Goal: Task Accomplishment & Management: Complete application form

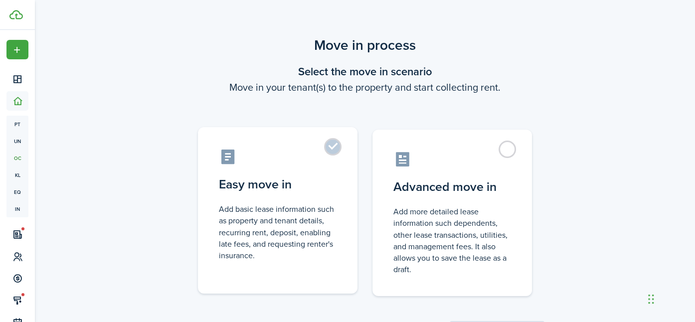
click at [332, 142] on label "Easy move in Add basic lease information such as property and tenant details, r…" at bounding box center [278, 210] width 160 height 167
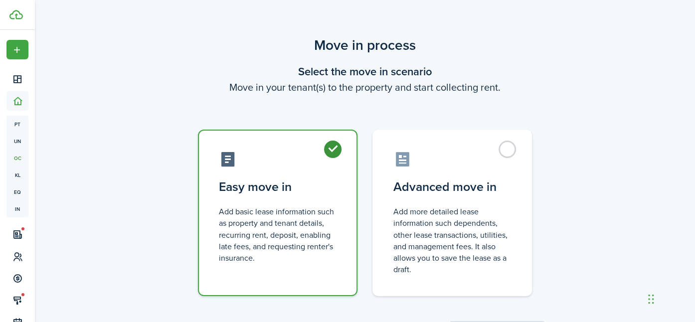
radio input "true"
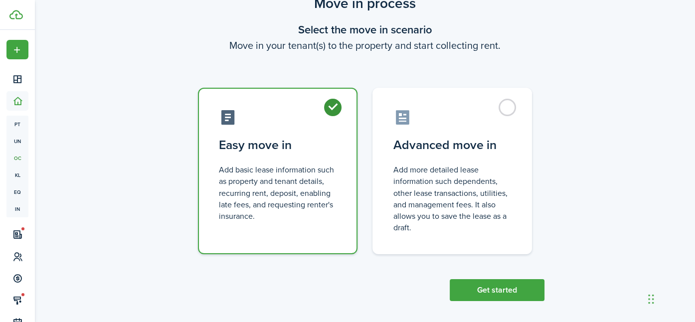
scroll to position [48, 0]
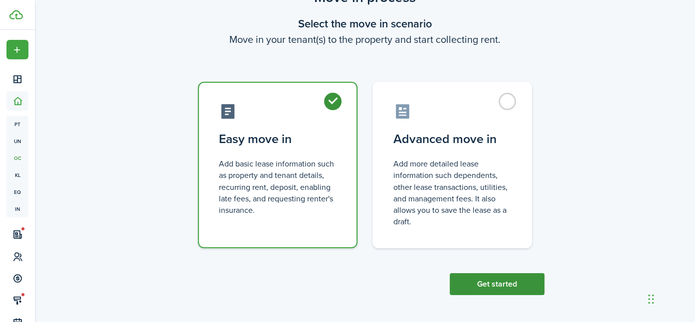
click at [490, 287] on button "Get started" at bounding box center [497, 284] width 95 height 22
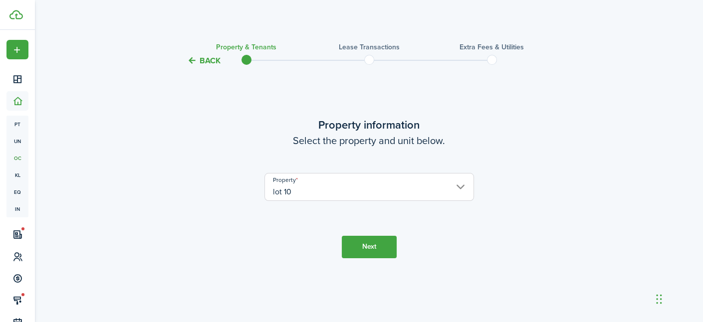
click at [362, 251] on button "Next" at bounding box center [369, 247] width 55 height 22
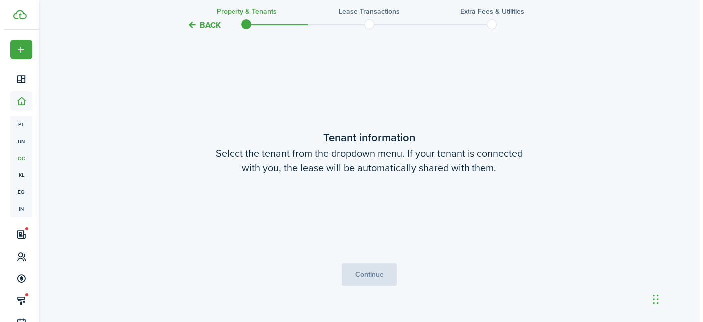
scroll to position [255, 0]
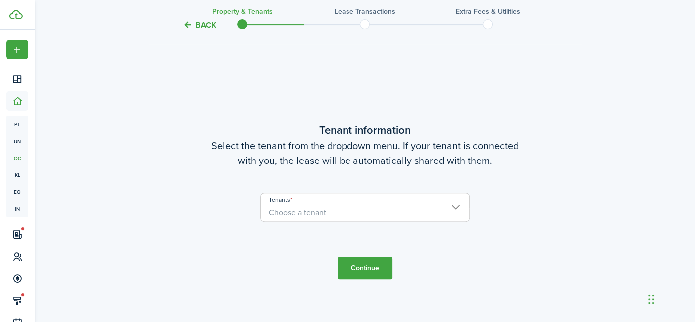
click at [455, 207] on span "Choose a tenant" at bounding box center [365, 212] width 208 height 17
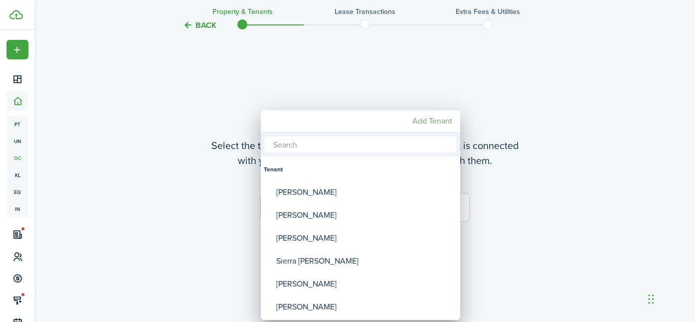
click at [430, 122] on mbsc-button "Add Tenant" at bounding box center [432, 121] width 48 height 18
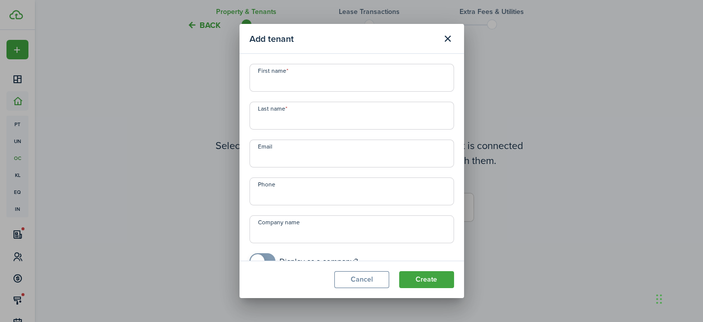
click at [274, 74] on input "First name" at bounding box center [351, 78] width 204 height 28
type input "[PERSON_NAME]"
click at [262, 117] on input "Last name" at bounding box center [351, 116] width 204 height 28
type input "[PERSON_NAME]"
click at [266, 158] on input "Email" at bounding box center [351, 154] width 204 height 28
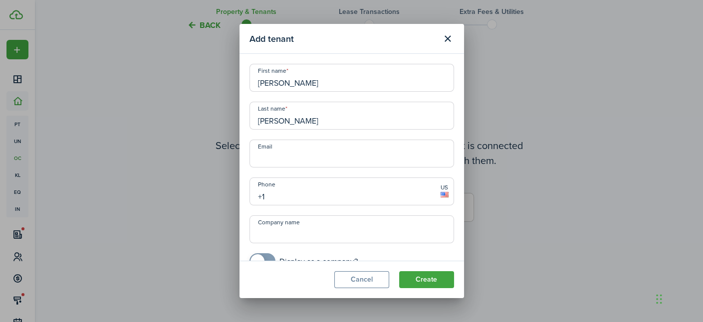
click at [262, 195] on input "+1" at bounding box center [351, 192] width 204 height 28
click at [270, 198] on input "[PHONE_NUMBER]" at bounding box center [351, 192] width 204 height 28
click at [440, 194] on icon at bounding box center [444, 194] width 8 height 5
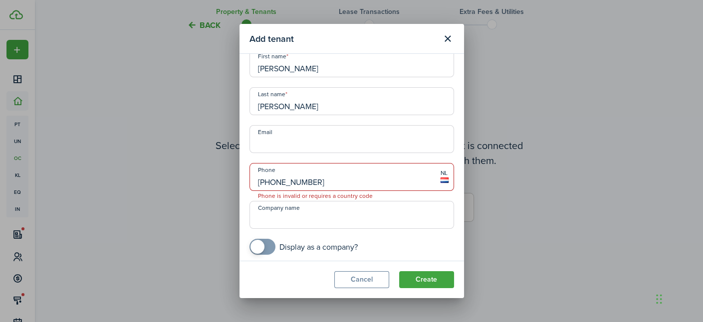
scroll to position [18, 0]
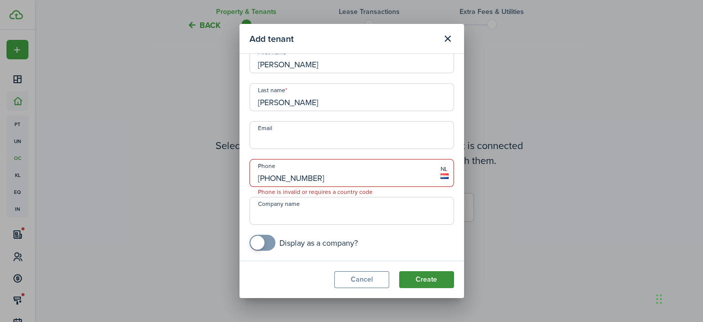
click at [423, 280] on button "Create" at bounding box center [426, 279] width 55 height 17
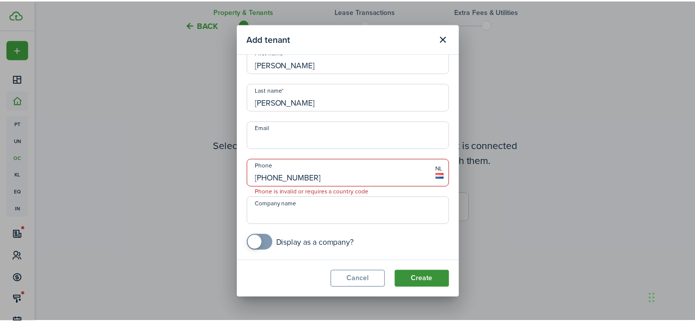
scroll to position [19, 0]
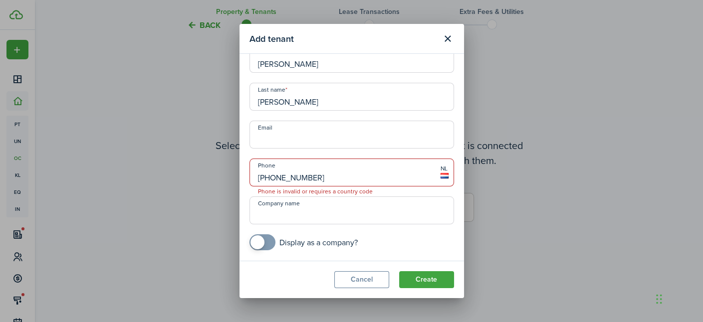
click at [307, 175] on input "[PHONE_NUMBER]" at bounding box center [351, 173] width 204 height 28
type input "+3"
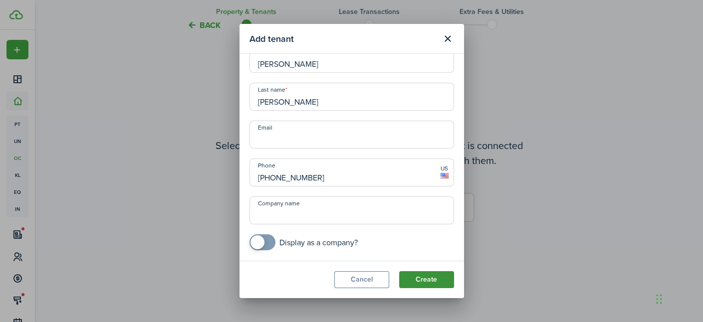
type input "[PHONE_NUMBER]"
click at [422, 275] on button "Create" at bounding box center [426, 279] width 55 height 17
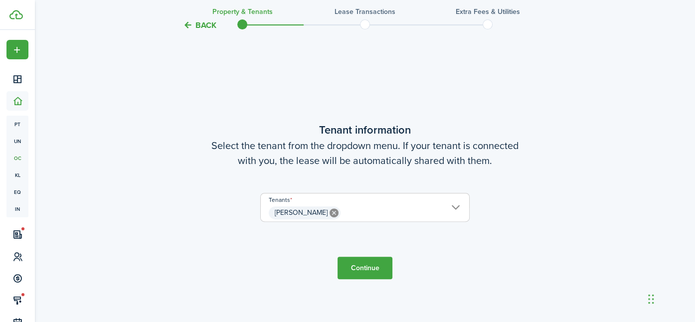
click at [359, 268] on button "Continue" at bounding box center [365, 268] width 55 height 22
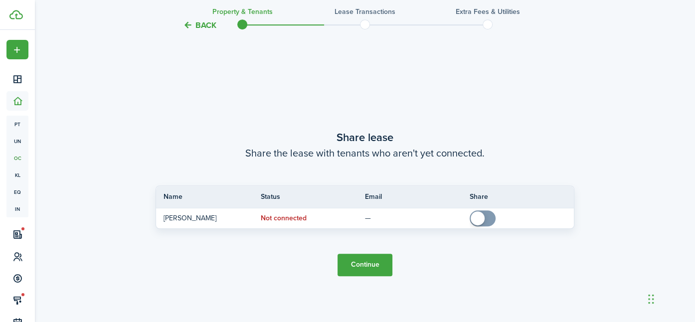
scroll to position [578, 0]
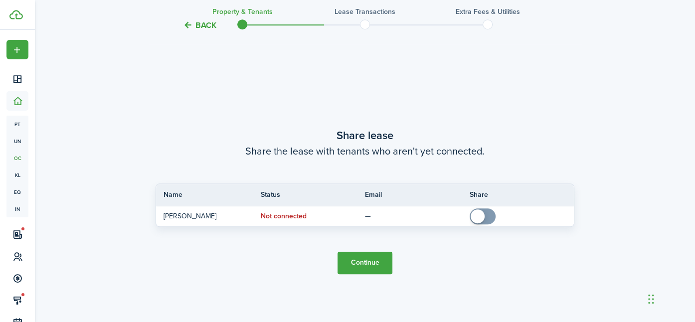
click at [368, 262] on button "Continue" at bounding box center [365, 263] width 55 height 22
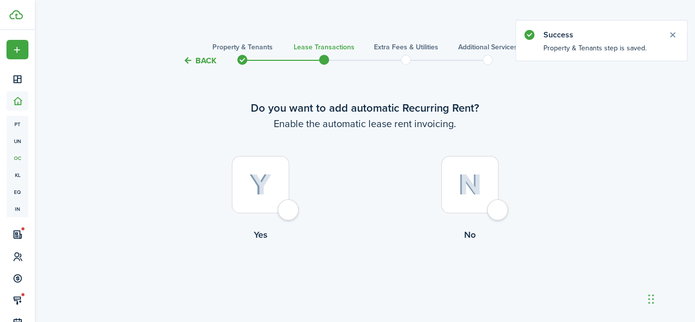
click at [499, 209] on div at bounding box center [469, 184] width 57 height 57
radio input "true"
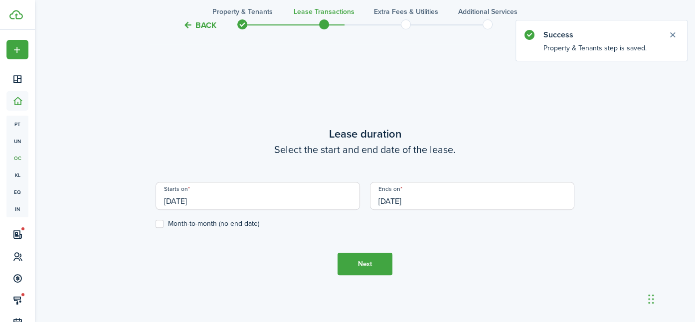
scroll to position [274, 0]
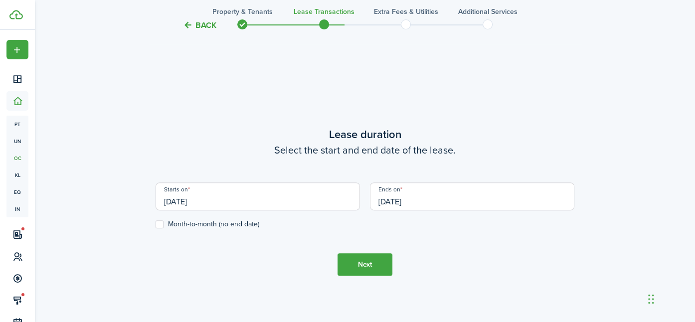
click at [159, 224] on label "Month-to-month (no end date)" at bounding box center [208, 224] width 104 height 8
click at [156, 224] on input "Month-to-month (no end date)" at bounding box center [155, 224] width 0 height 0
checkbox input "true"
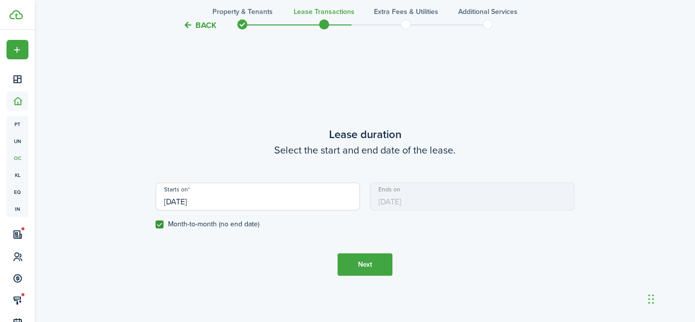
click at [370, 260] on button "Next" at bounding box center [365, 264] width 55 height 22
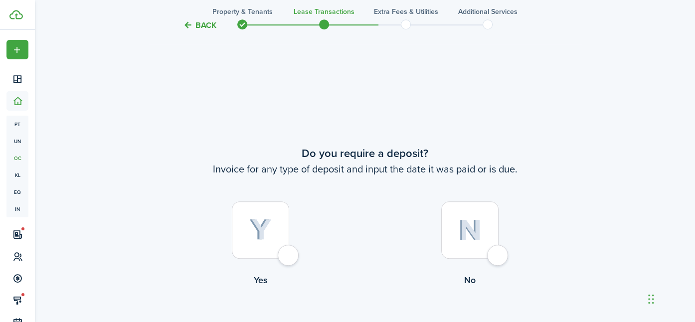
scroll to position [596, 0]
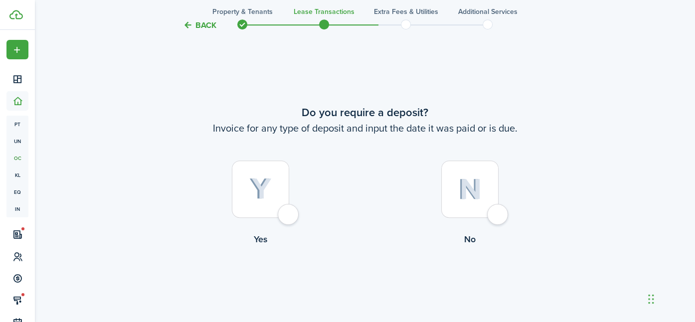
click at [498, 211] on div at bounding box center [469, 189] width 57 height 57
radio input "true"
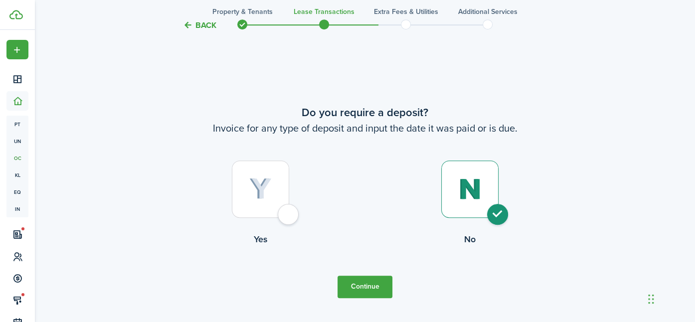
click at [374, 287] on button "Continue" at bounding box center [365, 287] width 55 height 22
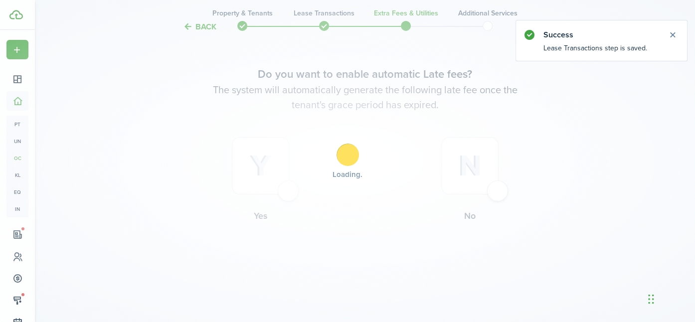
scroll to position [0, 0]
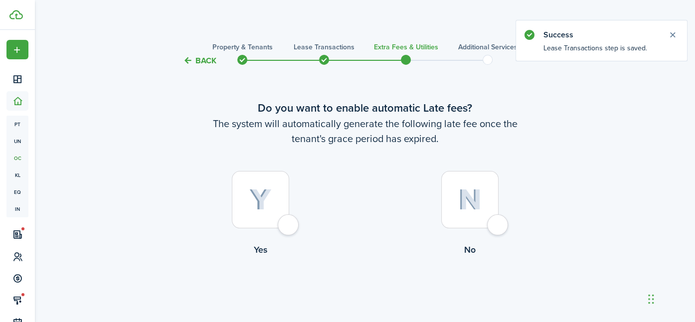
click at [497, 222] on div at bounding box center [469, 199] width 57 height 57
radio input "true"
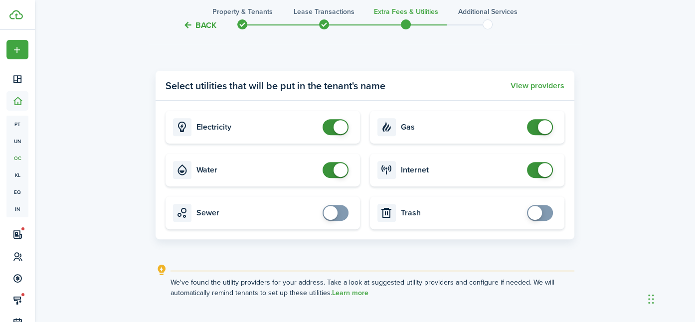
scroll to position [363, 0]
checkbox input "false"
click at [342, 127] on span at bounding box center [341, 128] width 14 height 14
checkbox input "false"
click at [343, 170] on span at bounding box center [341, 171] width 14 height 14
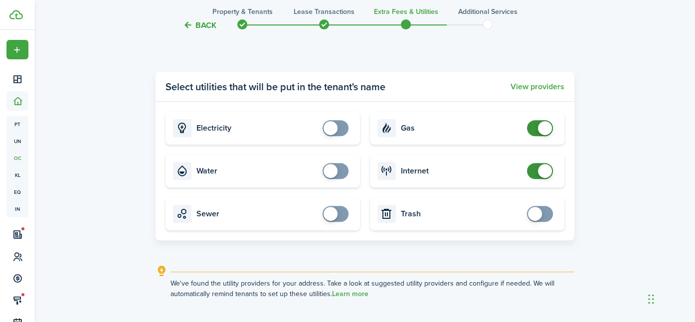
checkbox input "false"
click at [545, 126] on span at bounding box center [545, 128] width 14 height 14
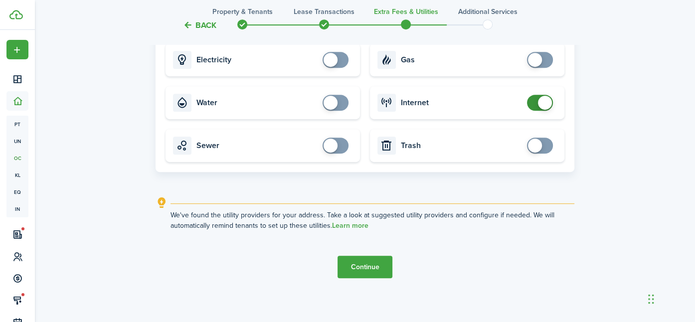
scroll to position [434, 0]
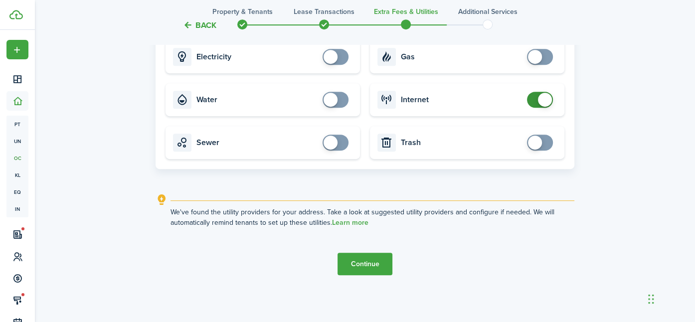
click at [370, 264] on button "Continue" at bounding box center [365, 264] width 55 height 22
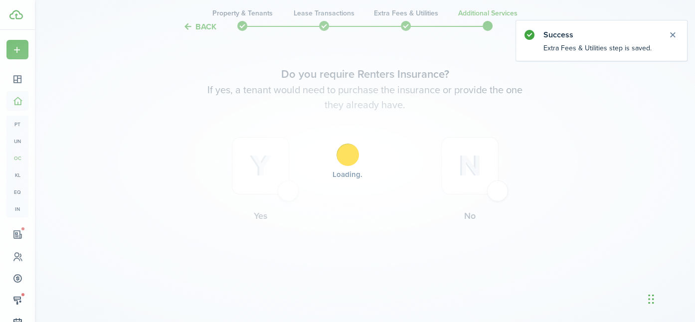
scroll to position [0, 0]
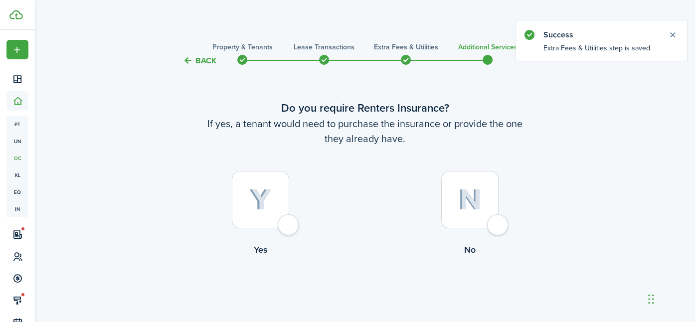
click at [489, 224] on div at bounding box center [469, 199] width 57 height 57
radio input "true"
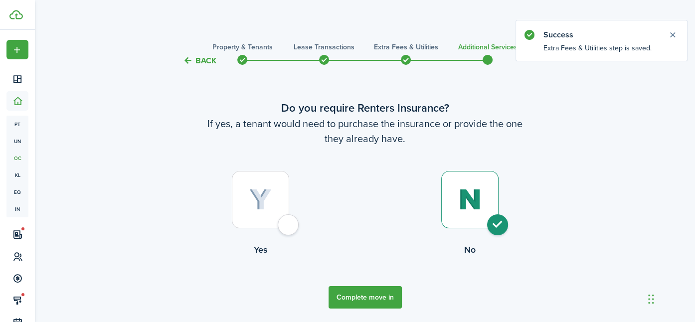
click at [370, 302] on button "Complete move in" at bounding box center [365, 297] width 73 height 22
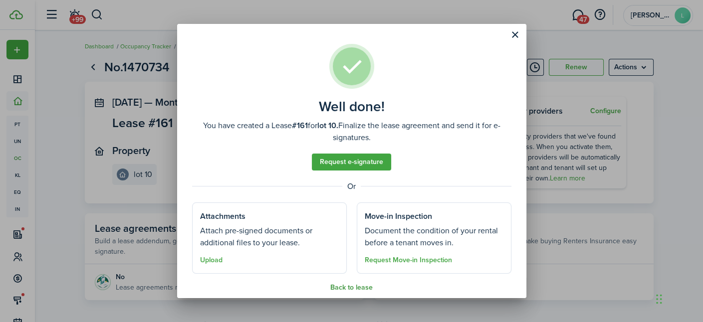
click at [357, 286] on button "Back to lease" at bounding box center [351, 288] width 42 height 8
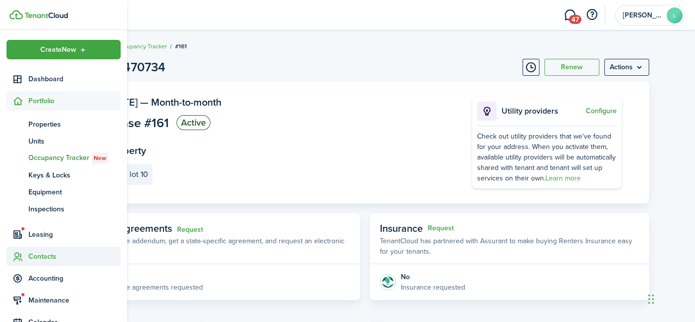
click at [38, 258] on span "Contacts" at bounding box center [74, 256] width 92 height 10
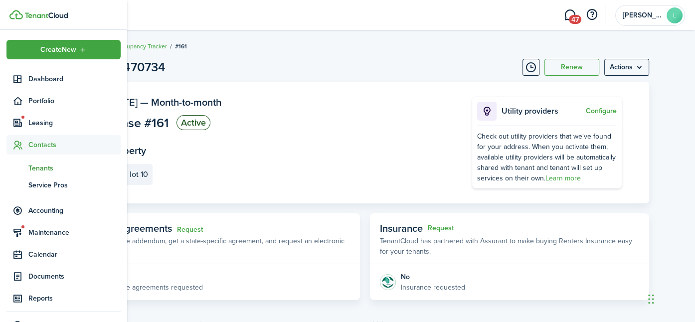
click at [44, 167] on span "Tenants" at bounding box center [74, 168] width 92 height 10
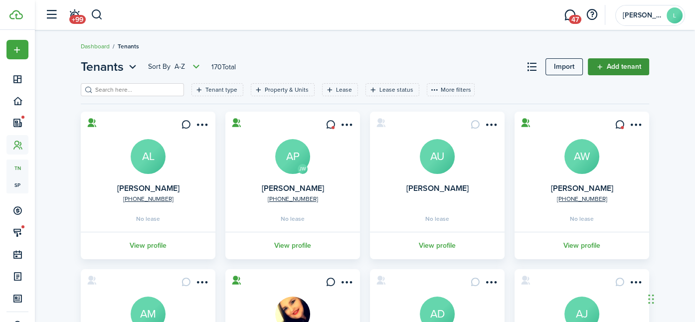
click at [610, 68] on link "Add tenant" at bounding box center [618, 66] width 61 height 17
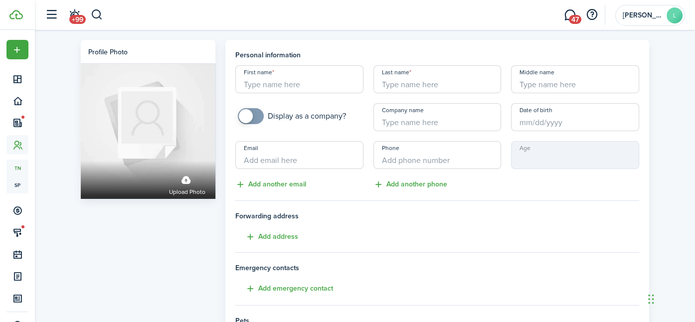
click at [277, 85] on input "First name" at bounding box center [299, 79] width 128 height 28
type input "[PERSON_NAME]"
type input "L"
type input "D"
type input "l"
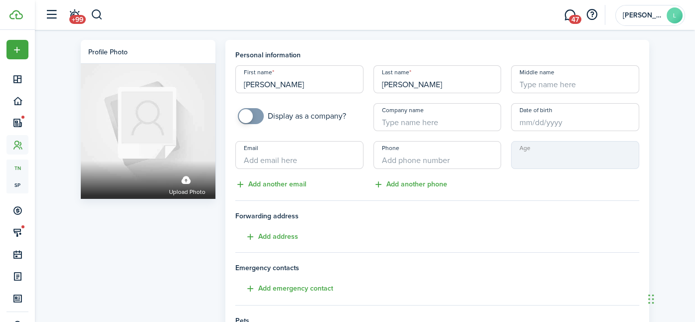
type input "[PERSON_NAME]"
click at [407, 161] on input "+1" at bounding box center [438, 155] width 128 height 28
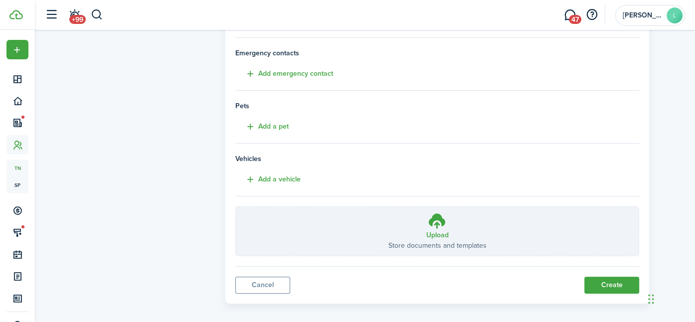
scroll to position [222, 0]
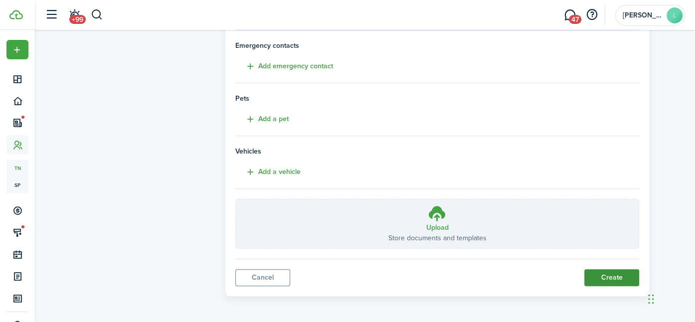
type input "[PHONE_NUMBER]"
click at [611, 277] on button "Create" at bounding box center [612, 277] width 55 height 17
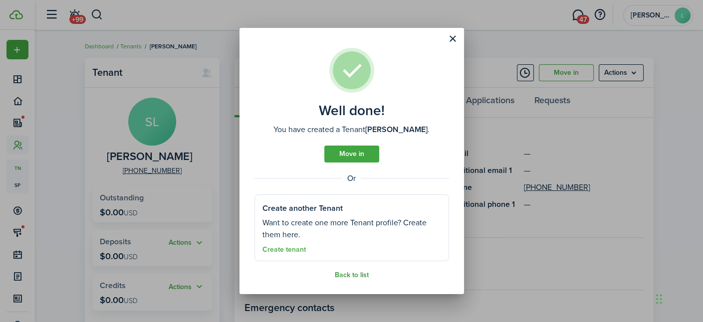
click at [354, 274] on link "Back to list" at bounding box center [352, 275] width 34 height 8
